Goal: Find specific page/section: Find specific page/section

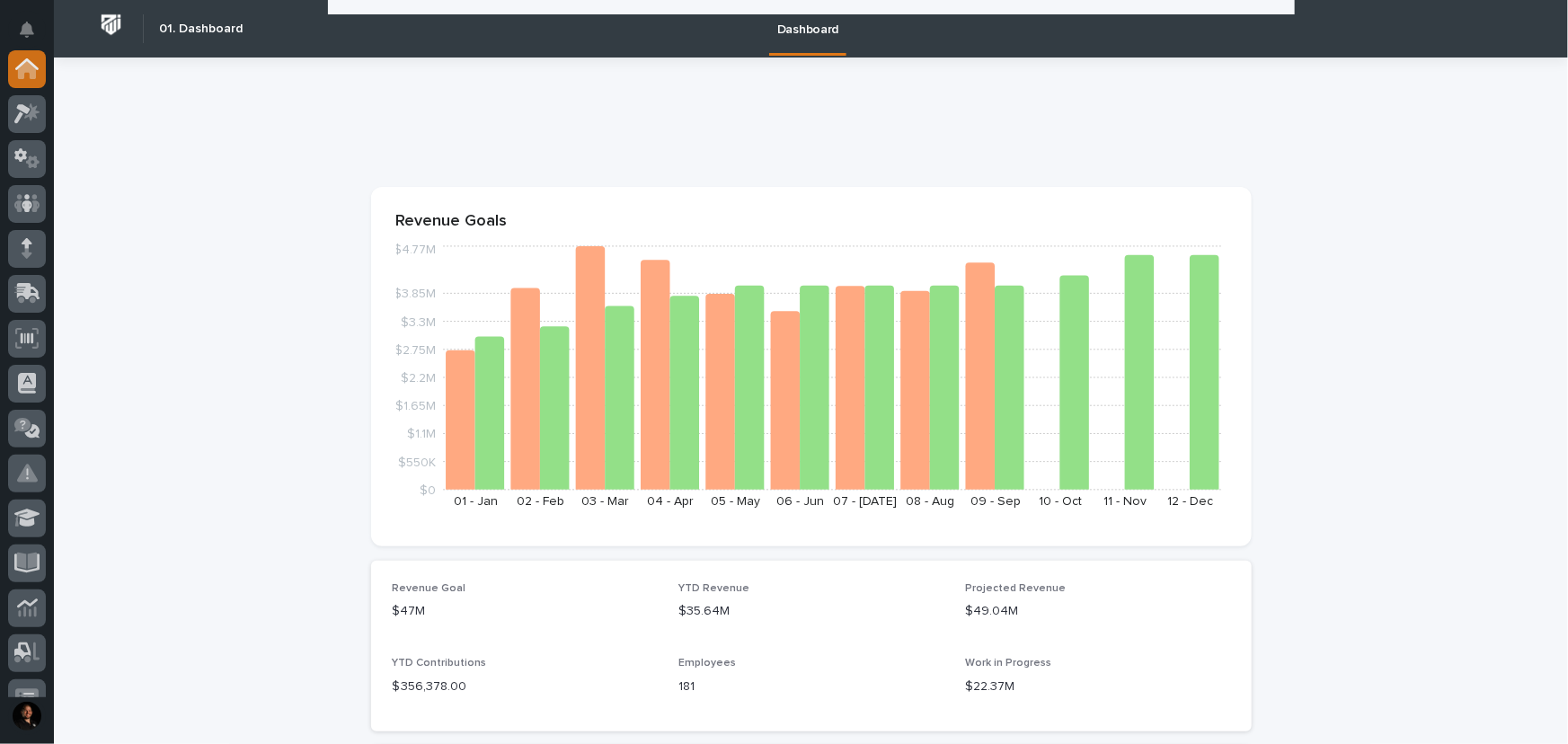
scroll to position [288, 0]
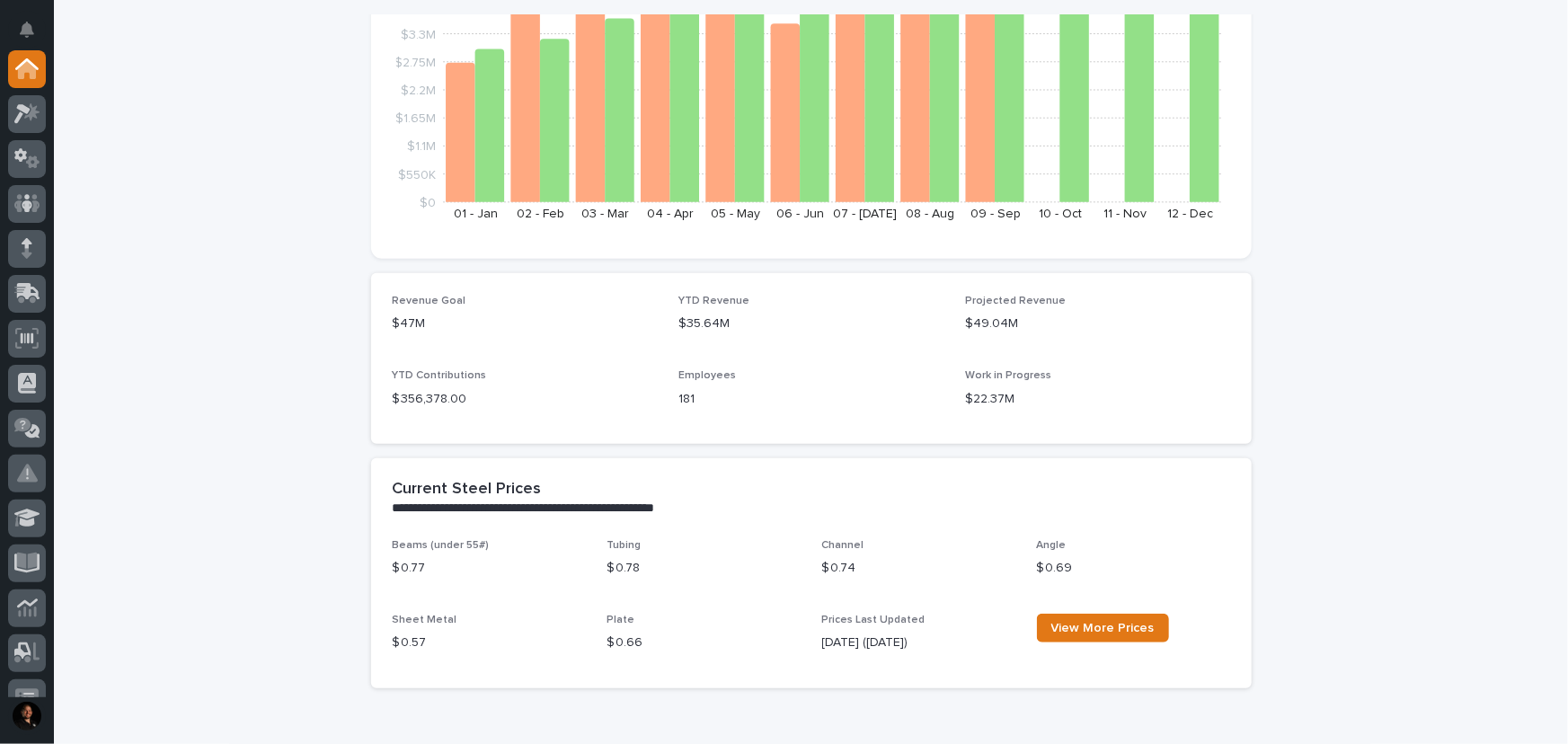
click at [31, 76] on icon at bounding box center [27, 70] width 18 height 18
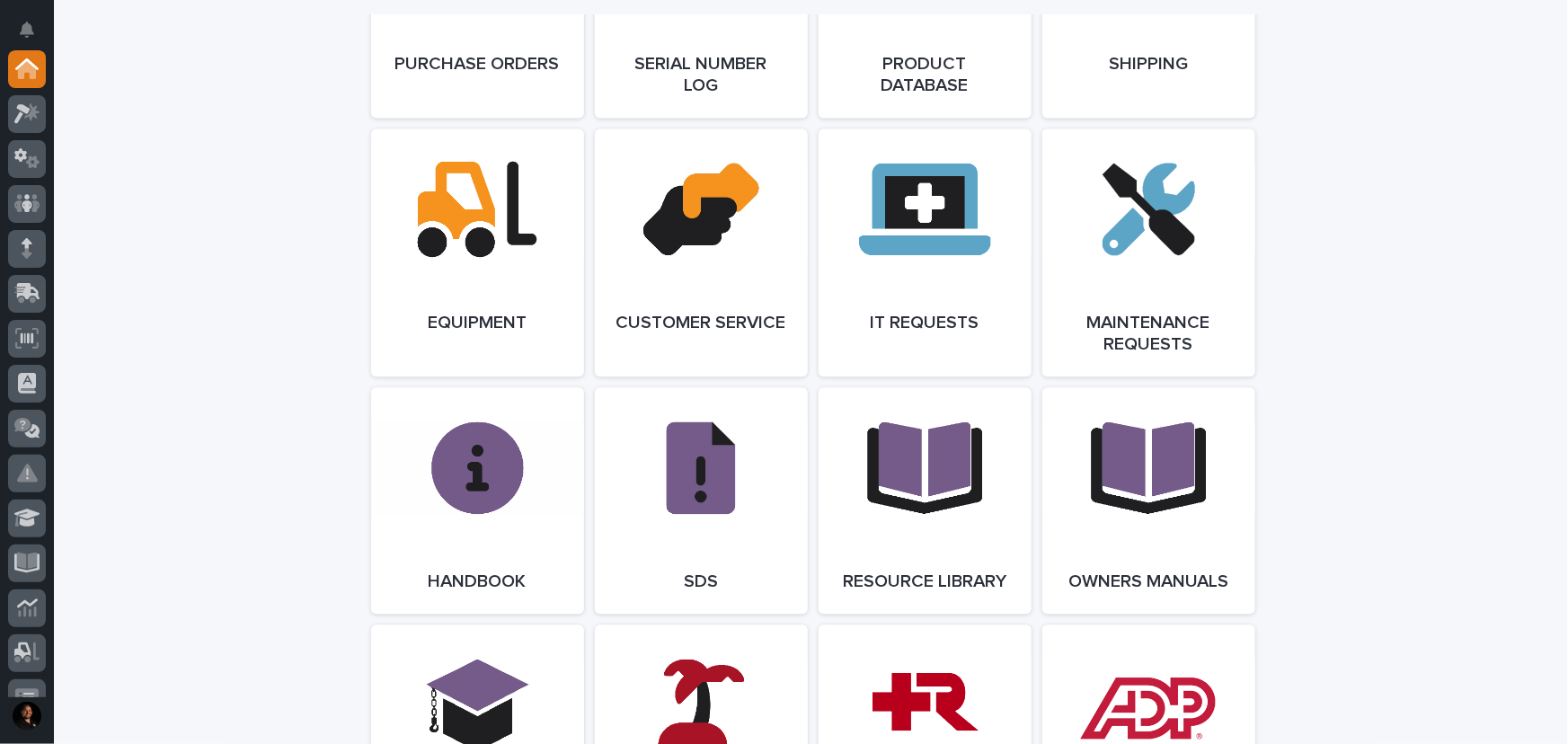
scroll to position [1877, 0]
